Goal: Find specific page/section: Find specific page/section

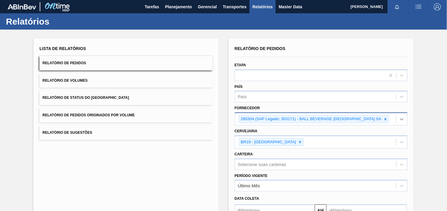
scroll to position [61, 0]
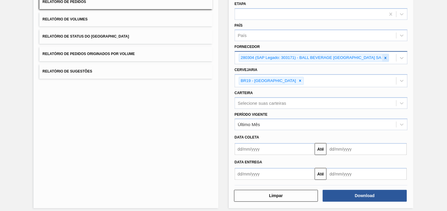
click at [386, 57] on icon at bounding box center [386, 58] width 2 height 2
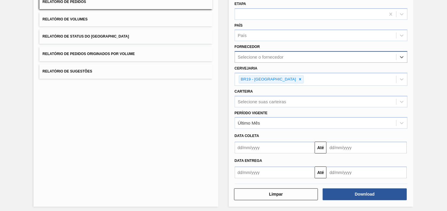
paste input "294395"
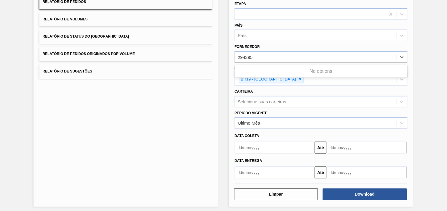
type input "294395"
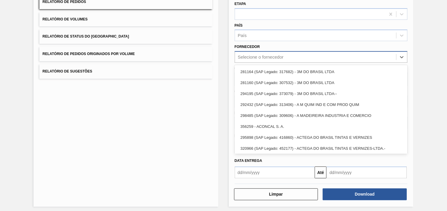
click at [266, 57] on div "Selecione o fornecedor" at bounding box center [261, 57] width 46 height 5
paste input "294395"
type input "294395"
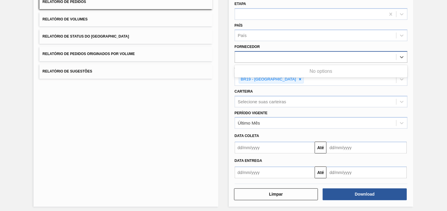
click at [267, 57] on div "294395" at bounding box center [315, 57] width 161 height 9
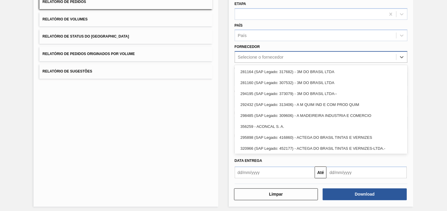
click at [269, 57] on div "Selecione o fornecedor" at bounding box center [261, 57] width 46 height 5
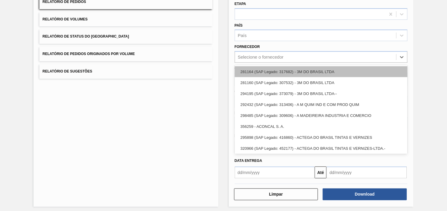
paste input "294395"
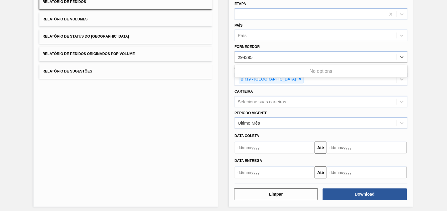
type input "294395"
click at [428, 68] on div "Lista de Relatórios Relatório de Pedidos Relatório de Volumes Relatório de Stat…" at bounding box center [223, 91] width 447 height 246
click at [297, 78] on div at bounding box center [300, 79] width 7 height 7
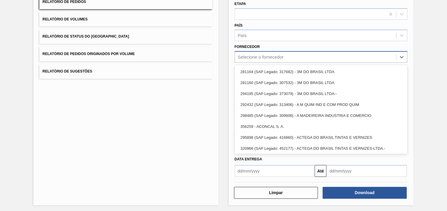
click at [265, 55] on div "Selecione o fornecedor" at bounding box center [261, 57] width 46 height 5
paste input "294395"
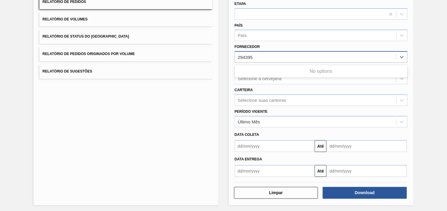
click at [239, 55] on input "294395" at bounding box center [246, 57] width 17 height 5
type input "294395"
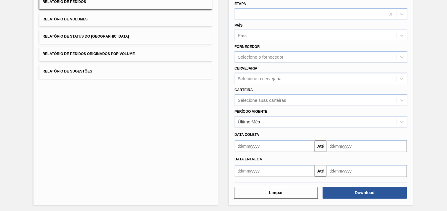
click at [408, 60] on div "Fornecedor Selecione o fornecedor" at bounding box center [320, 53] width 177 height 20
click at [305, 61] on div "Relatório de Pedidos Etapa País País Fornecedor Selecione o fornecedor Cervejar…" at bounding box center [321, 80] width 173 height 194
click at [276, 58] on div "Selecione o fornecedor" at bounding box center [261, 57] width 46 height 5
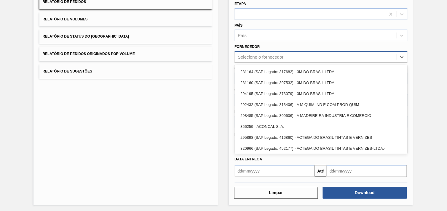
paste input "294395"
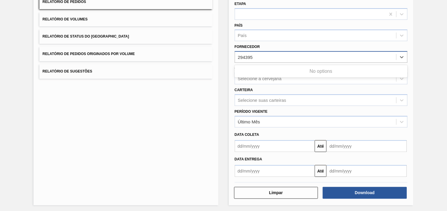
type input "294395"
click at [417, 55] on div "Lista de Relatórios Relatório de Pedidos Relatório de Volumes Relatório de Stat…" at bounding box center [223, 90] width 447 height 245
click at [272, 75] on div "Selecione a cervejaria" at bounding box center [315, 78] width 161 height 9
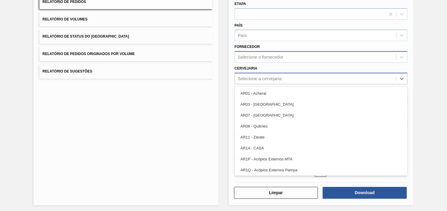
paste input "294395"
type input "294395"
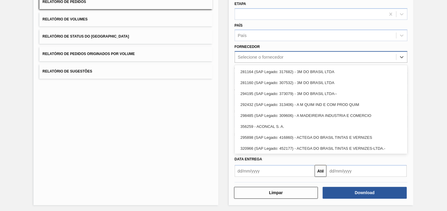
click at [270, 55] on div "Selecione o fornecedor" at bounding box center [261, 57] width 46 height 5
paste input "294395"
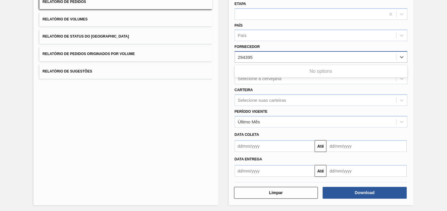
type input "294395"
